Goal: Navigation & Orientation: Find specific page/section

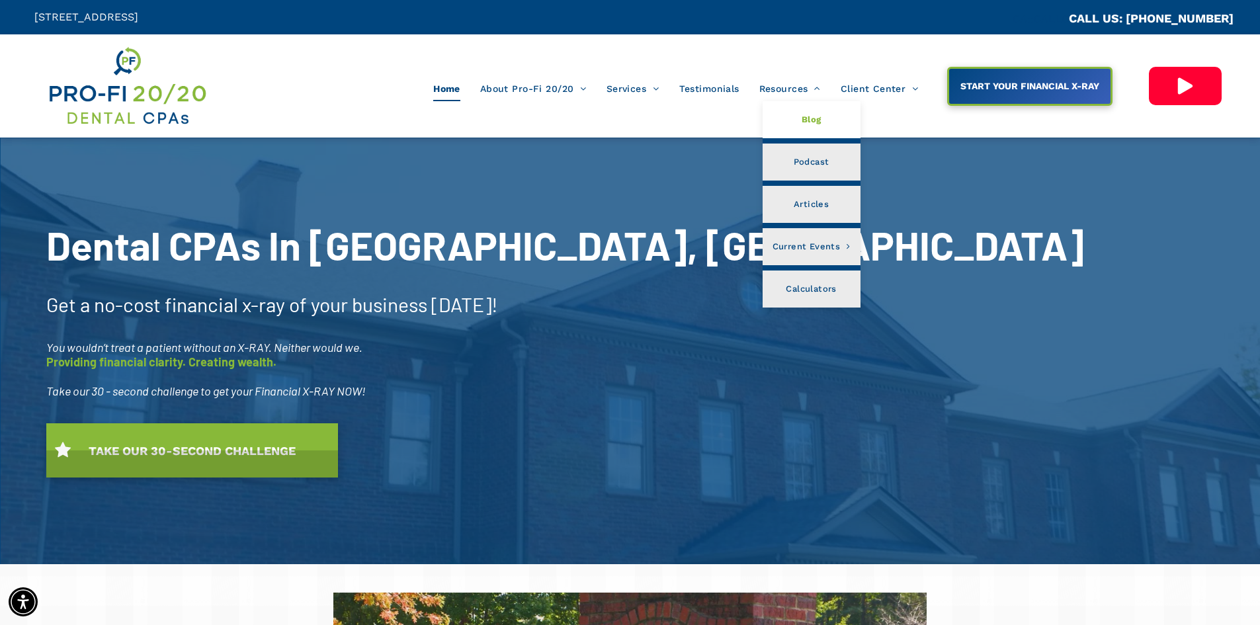
click at [786, 115] on link "Blog" at bounding box center [811, 119] width 98 height 37
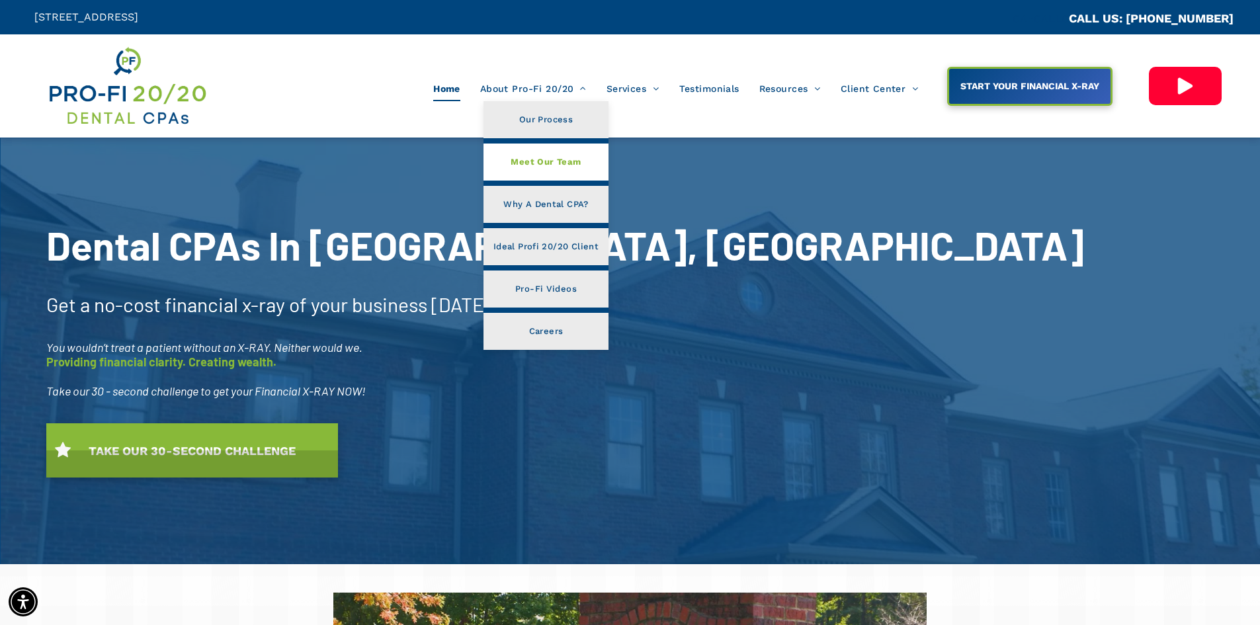
click at [540, 162] on span "Meet Our Team" at bounding box center [545, 161] width 70 height 17
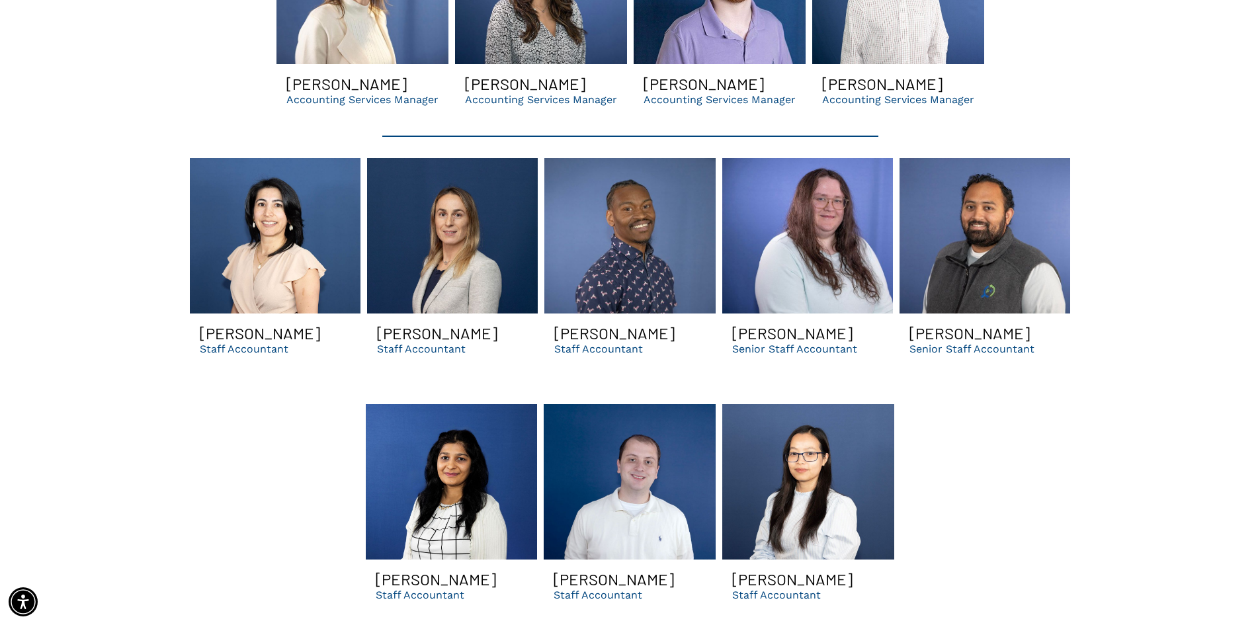
scroll to position [2976, 0]
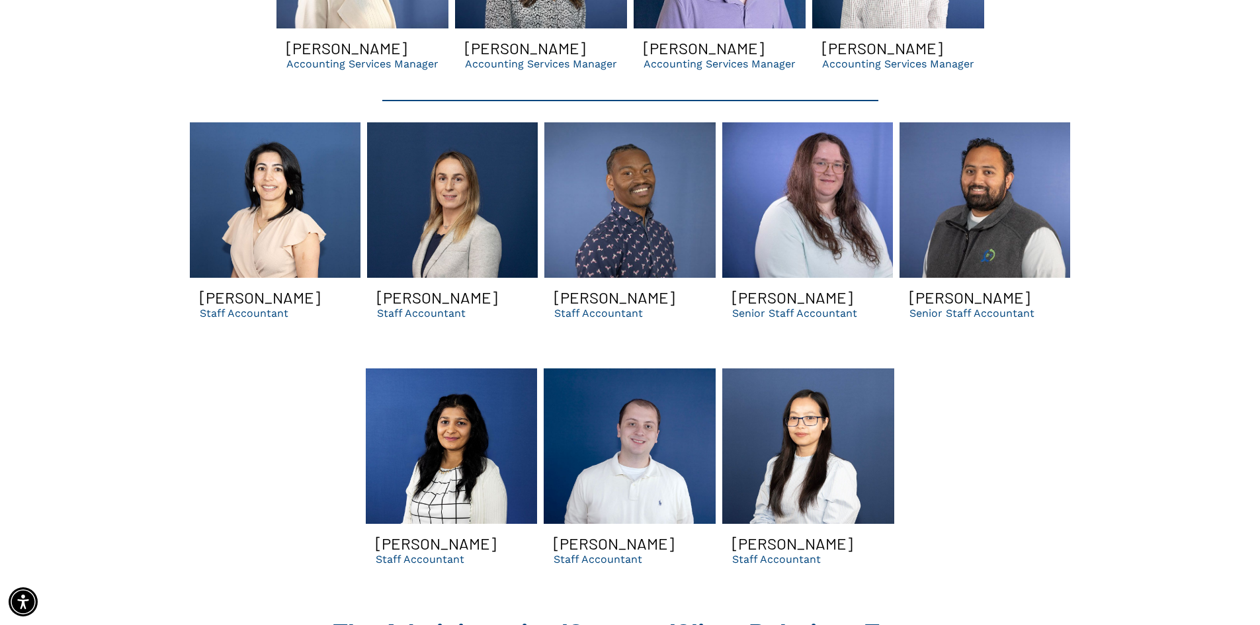
click at [477, 486] on link at bounding box center [452, 445] width 172 height 155
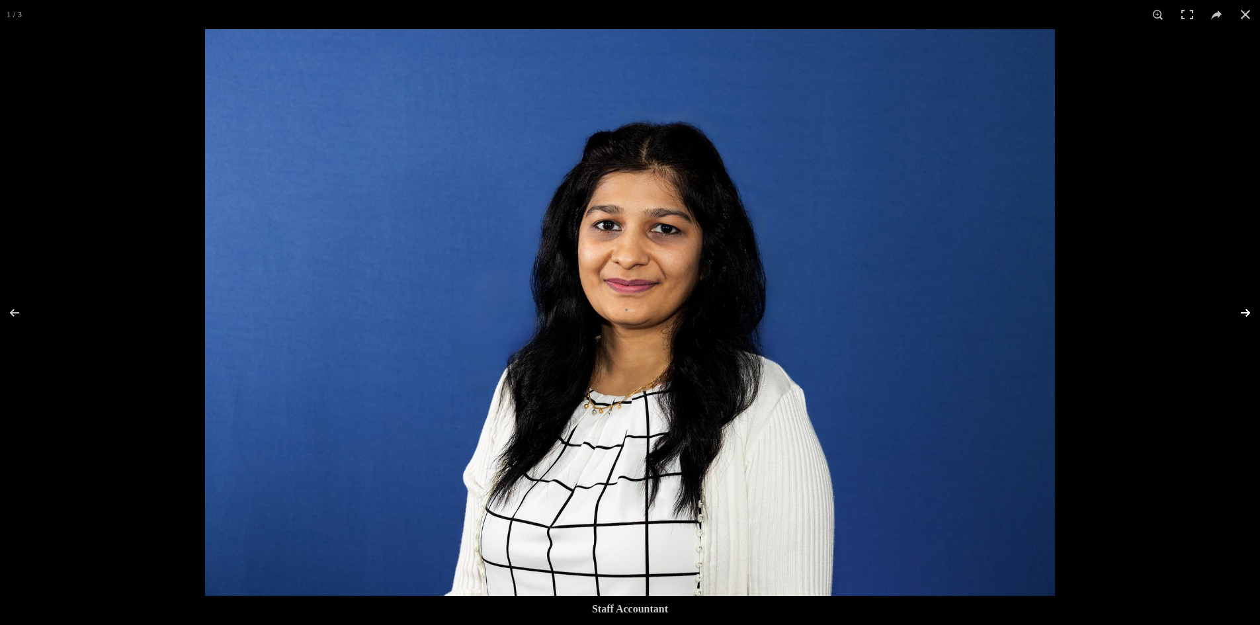
click at [1248, 311] on button at bounding box center [1236, 313] width 46 height 66
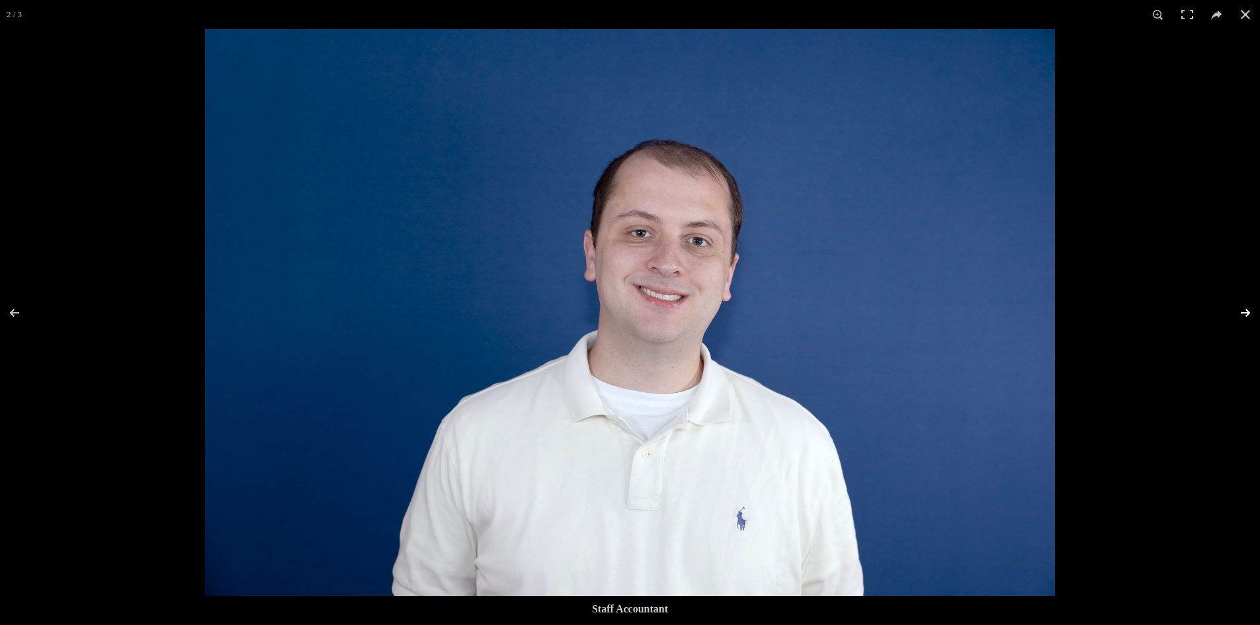
click at [1248, 311] on button at bounding box center [1236, 313] width 46 height 66
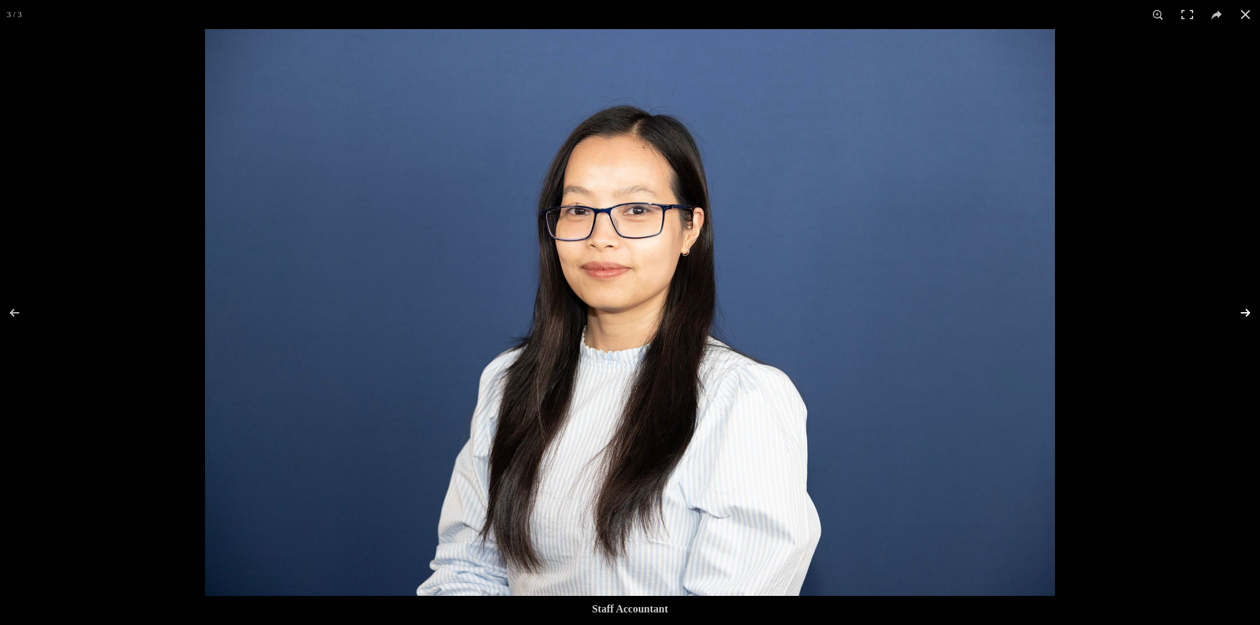
click at [1248, 311] on button at bounding box center [1236, 313] width 46 height 66
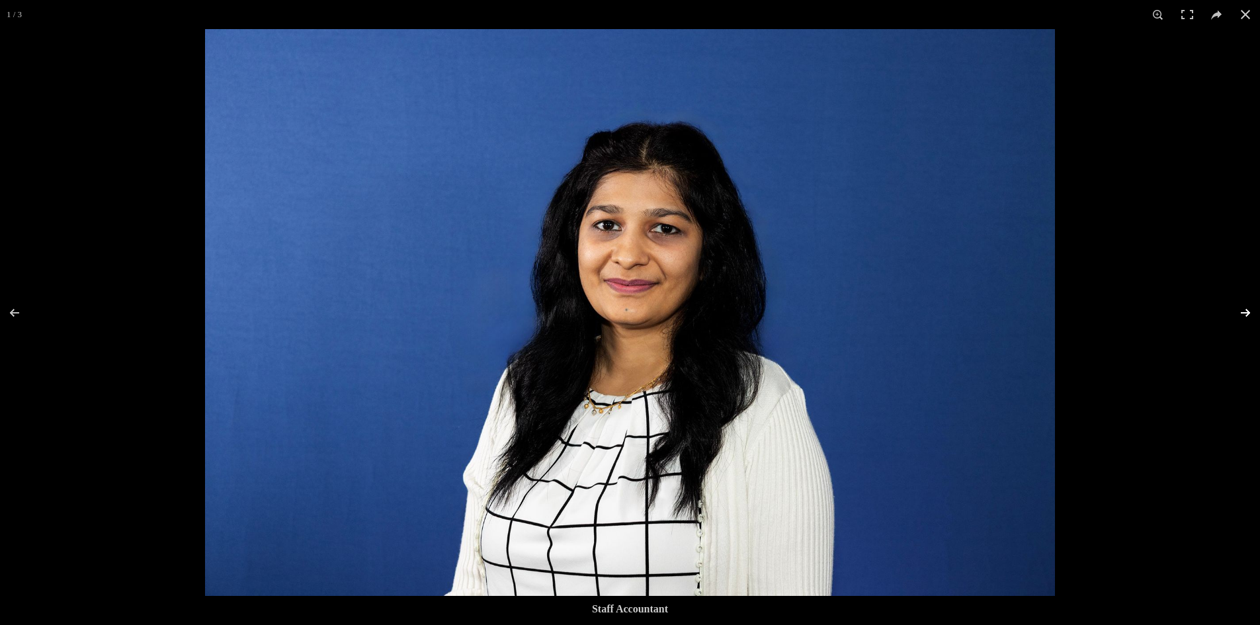
click at [1248, 311] on button at bounding box center [1236, 313] width 46 height 66
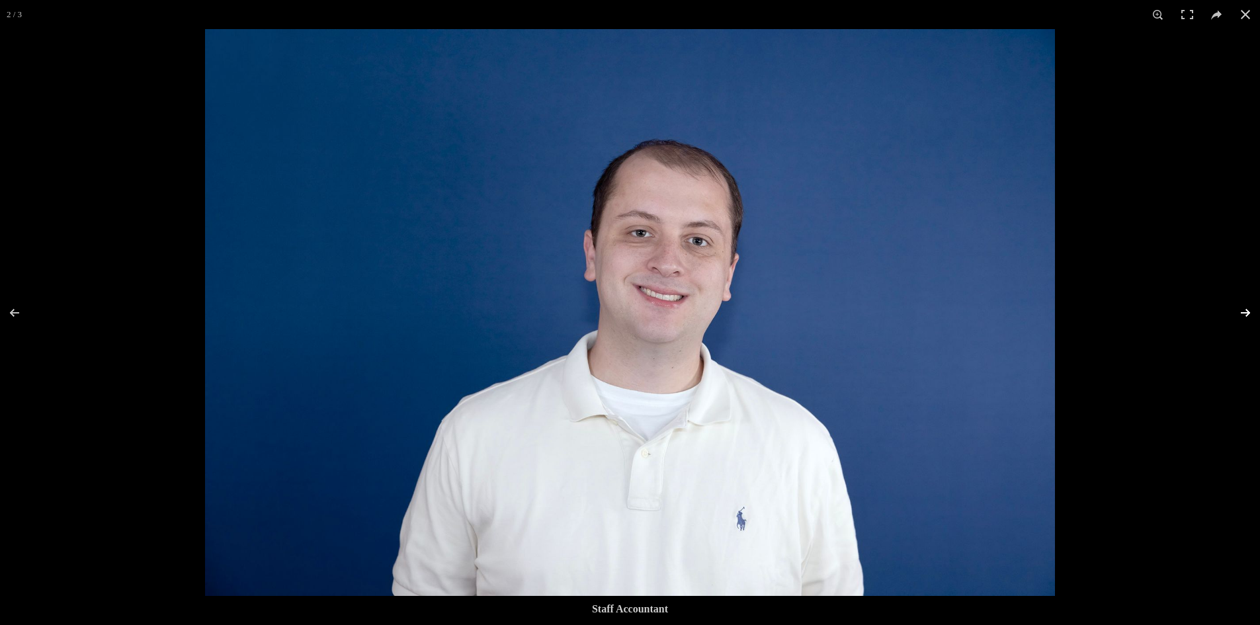
click at [1248, 311] on button at bounding box center [1236, 313] width 46 height 66
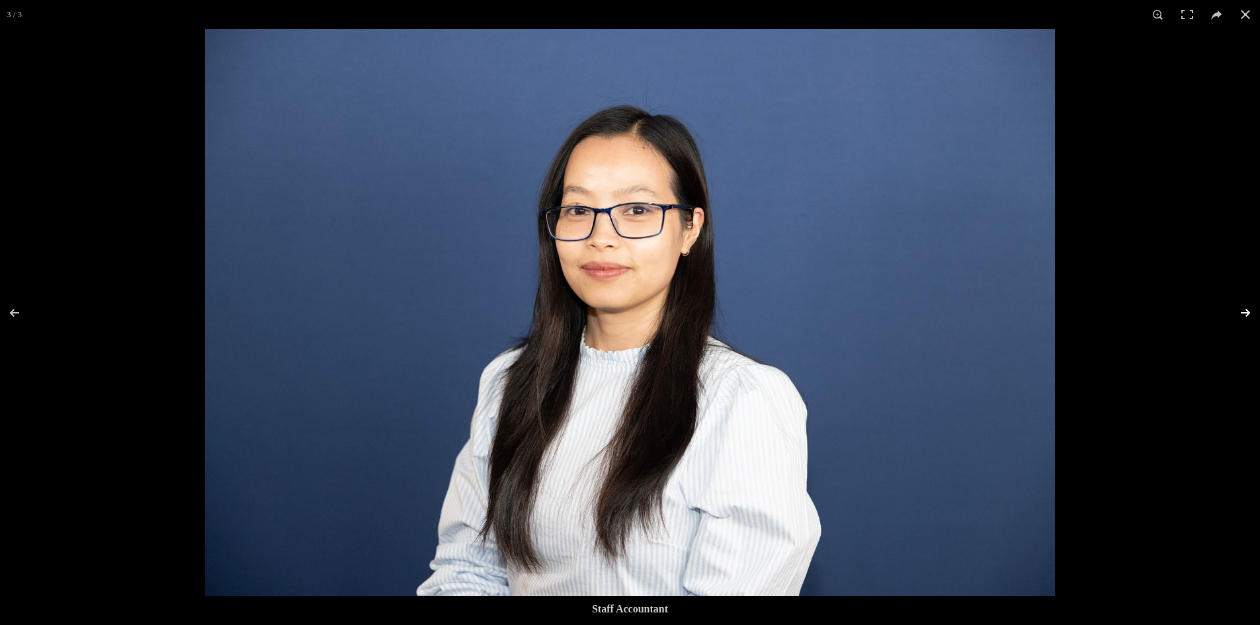
click at [1248, 311] on button at bounding box center [1236, 313] width 46 height 66
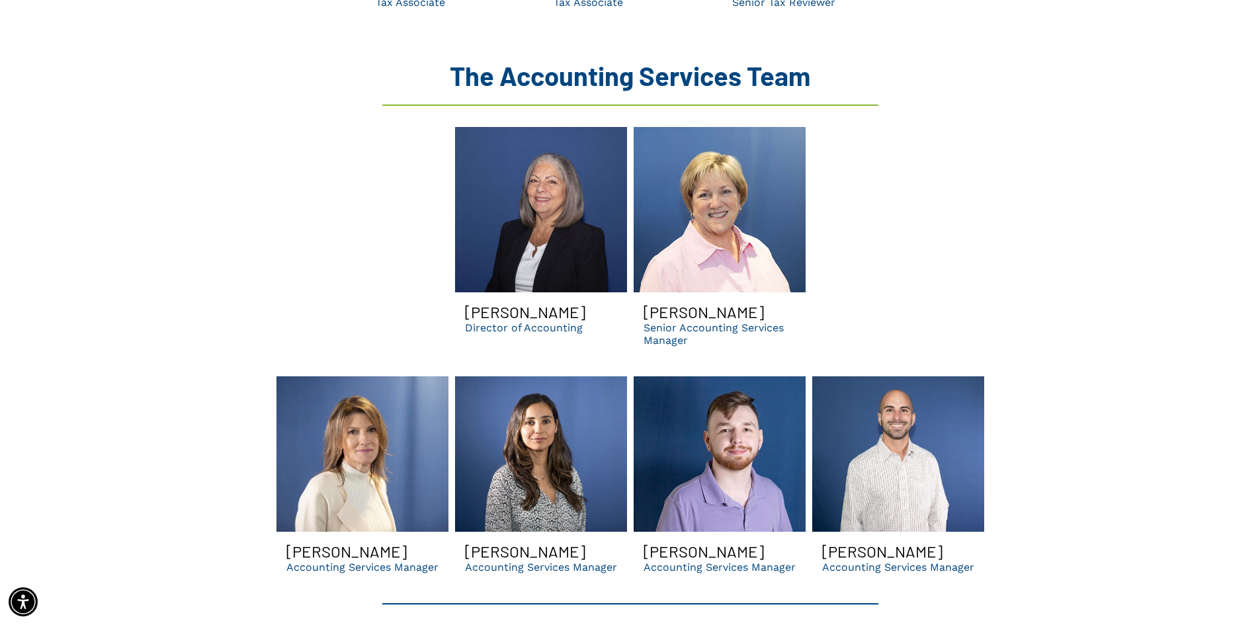
scroll to position [2314, 0]
